Goal: Transaction & Acquisition: Book appointment/travel/reservation

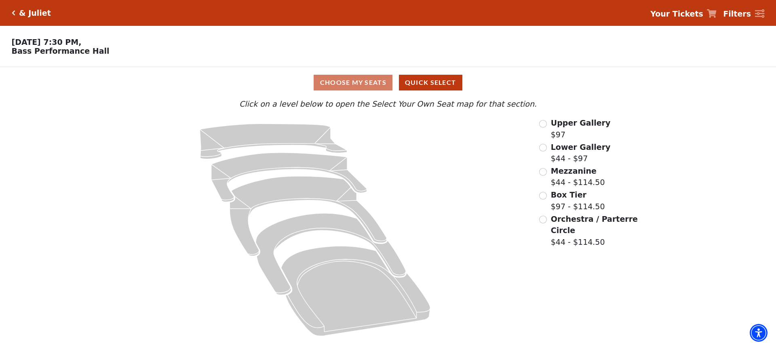
click at [547, 129] on div "Upper Gallery $97" at bounding box center [589, 128] width 100 height 23
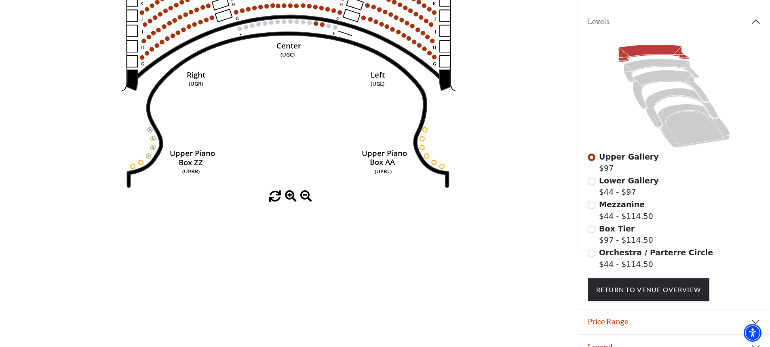
scroll to position [81, 0]
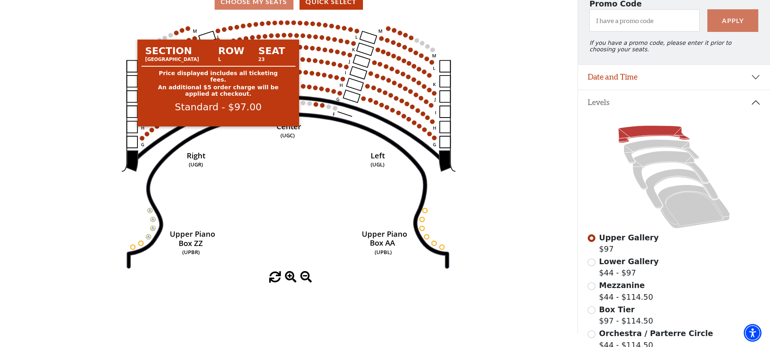
click at [219, 33] on circle at bounding box center [218, 31] width 4 height 4
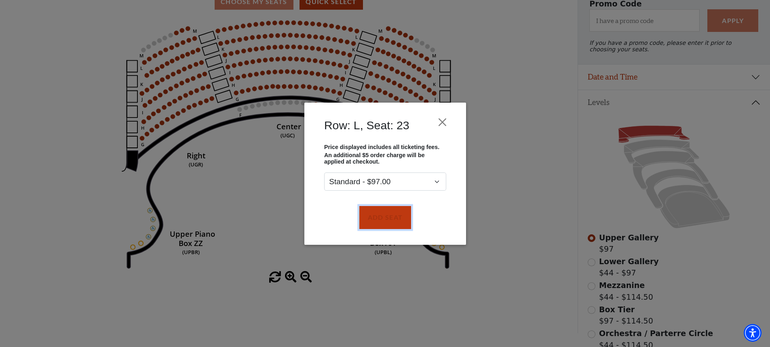
drag, startPoint x: 367, startPoint y: 217, endPoint x: 346, endPoint y: 184, distance: 39.5
click at [368, 217] on button "Add Seat" at bounding box center [385, 217] width 52 height 23
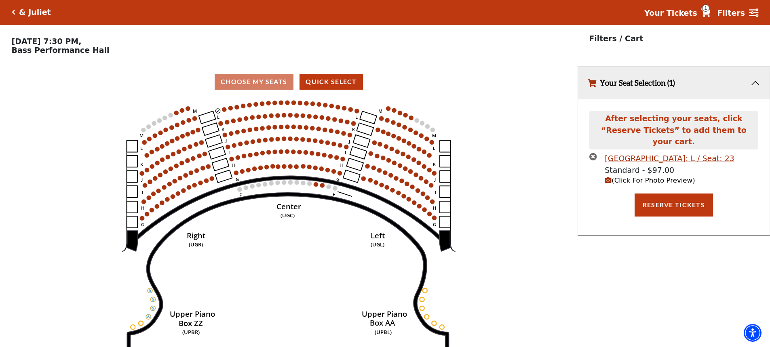
scroll to position [0, 0]
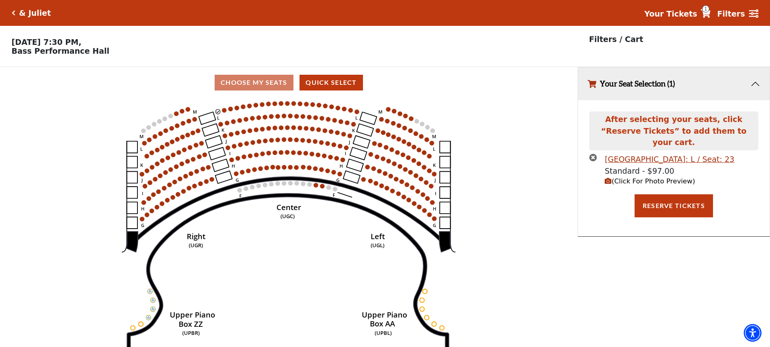
click at [226, 112] on circle at bounding box center [224, 110] width 4 height 4
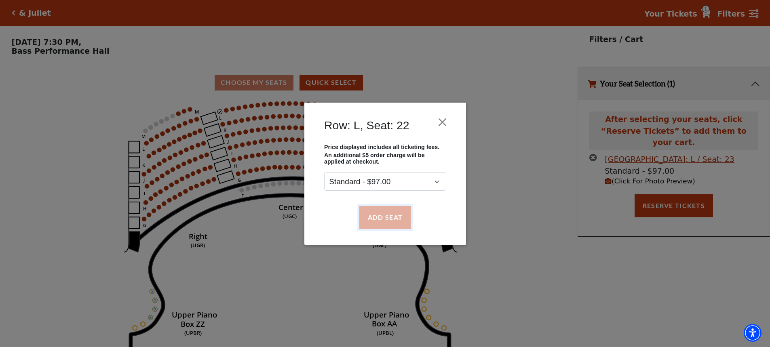
click at [369, 211] on button "Add Seat" at bounding box center [385, 217] width 52 height 23
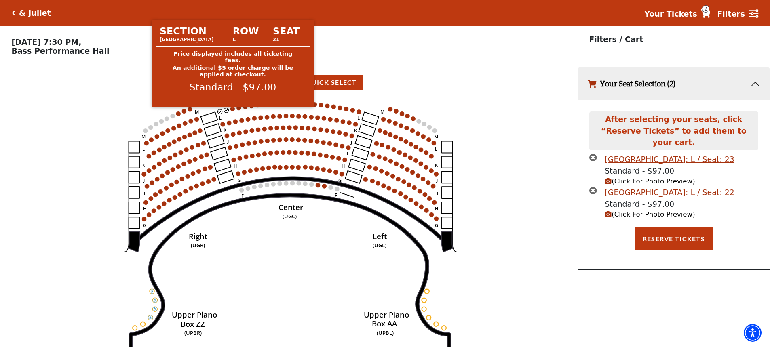
click at [232, 111] on circle at bounding box center [232, 109] width 4 height 4
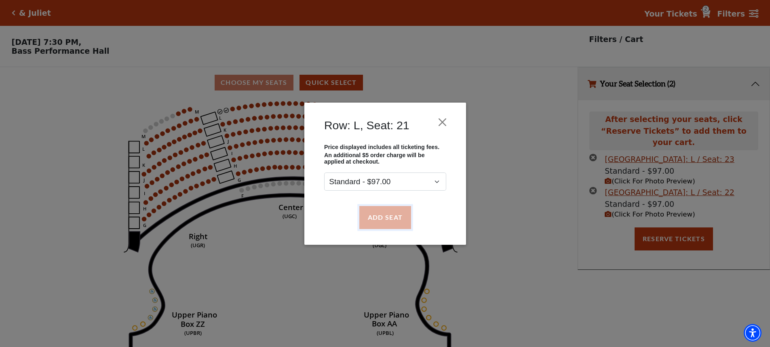
drag, startPoint x: 386, startPoint y: 221, endPoint x: 371, endPoint y: 207, distance: 20.6
click at [385, 219] on button "Add Seat" at bounding box center [385, 217] width 52 height 23
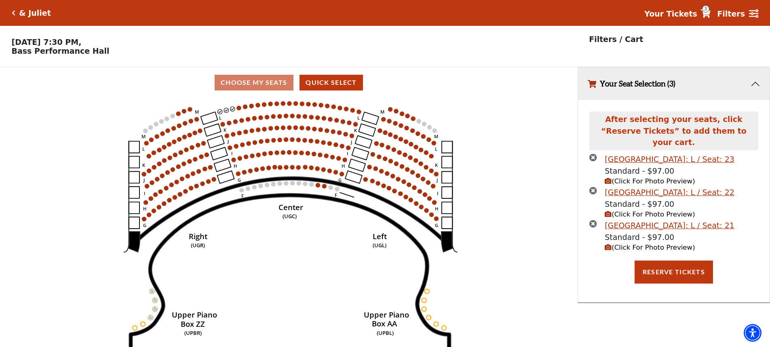
click at [238, 109] on use "Seat Selected" at bounding box center [238, 107] width 5 height 5
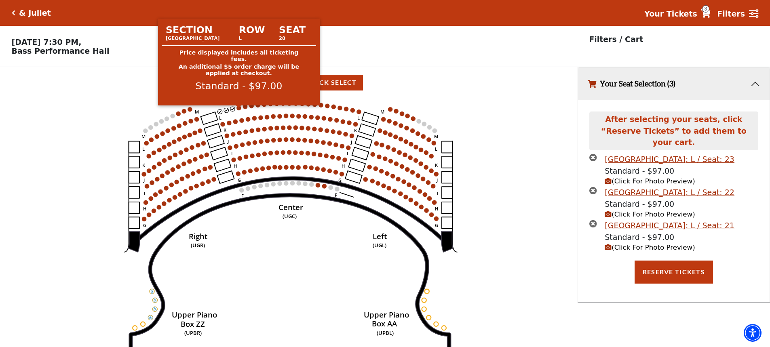
click at [239, 110] on circle at bounding box center [239, 107] width 4 height 4
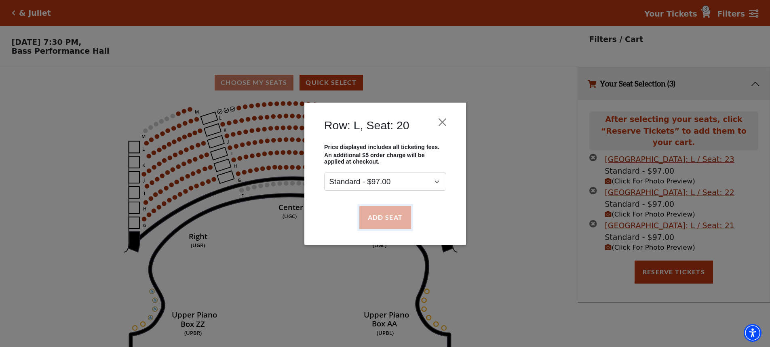
drag, startPoint x: 377, startPoint y: 220, endPoint x: 403, endPoint y: 214, distance: 26.3
click at [377, 219] on button "Add Seat" at bounding box center [385, 217] width 52 height 23
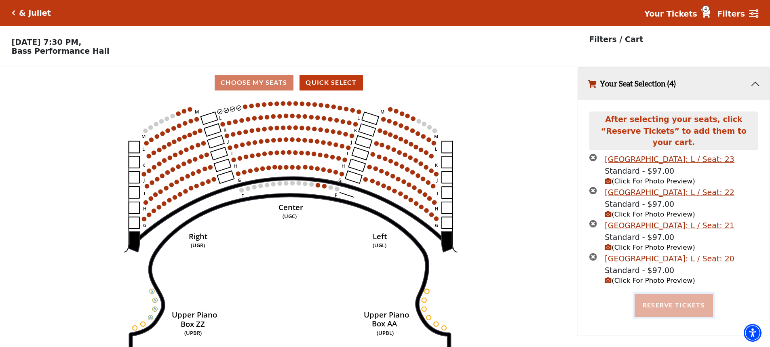
click at [691, 300] on button "Reserve Tickets" at bounding box center [674, 305] width 78 height 23
click at [687, 299] on div "Reserving Seats ..." at bounding box center [674, 305] width 180 height 23
click at [682, 298] on div "Reserving Seats ..." at bounding box center [674, 305] width 180 height 23
click at [682, 297] on div "Reserving Seats ..." at bounding box center [674, 305] width 180 height 23
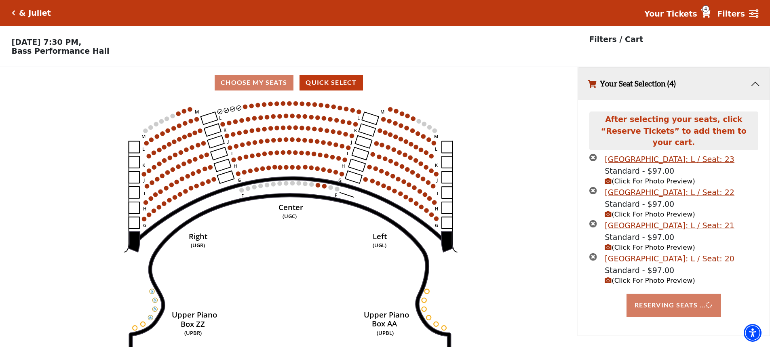
click at [682, 297] on div "Reserving Seats ..." at bounding box center [674, 305] width 180 height 23
click at [682, 295] on div "Reserving Seats ..." at bounding box center [674, 305] width 180 height 23
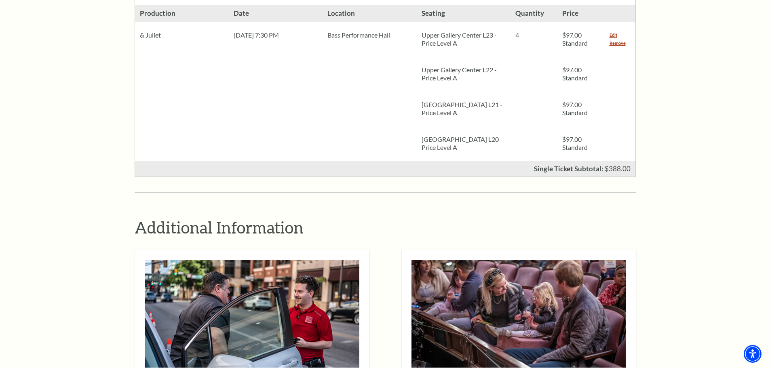
scroll to position [323, 0]
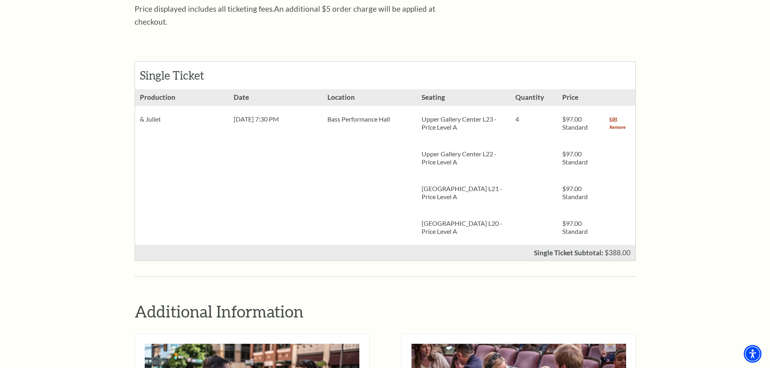
click at [612, 123] on link "Remove" at bounding box center [617, 127] width 16 height 8
drag, startPoint x: 610, startPoint y: 113, endPoint x: 599, endPoint y: 110, distance: 10.9
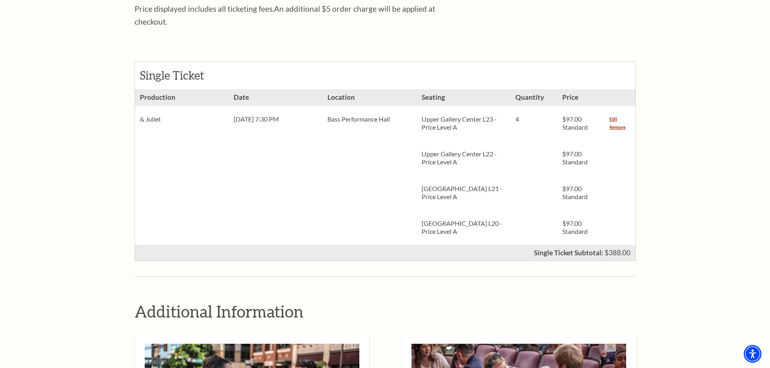
click at [609, 123] on link "Remove" at bounding box center [617, 127] width 16 height 8
